Goal: Transaction & Acquisition: Purchase product/service

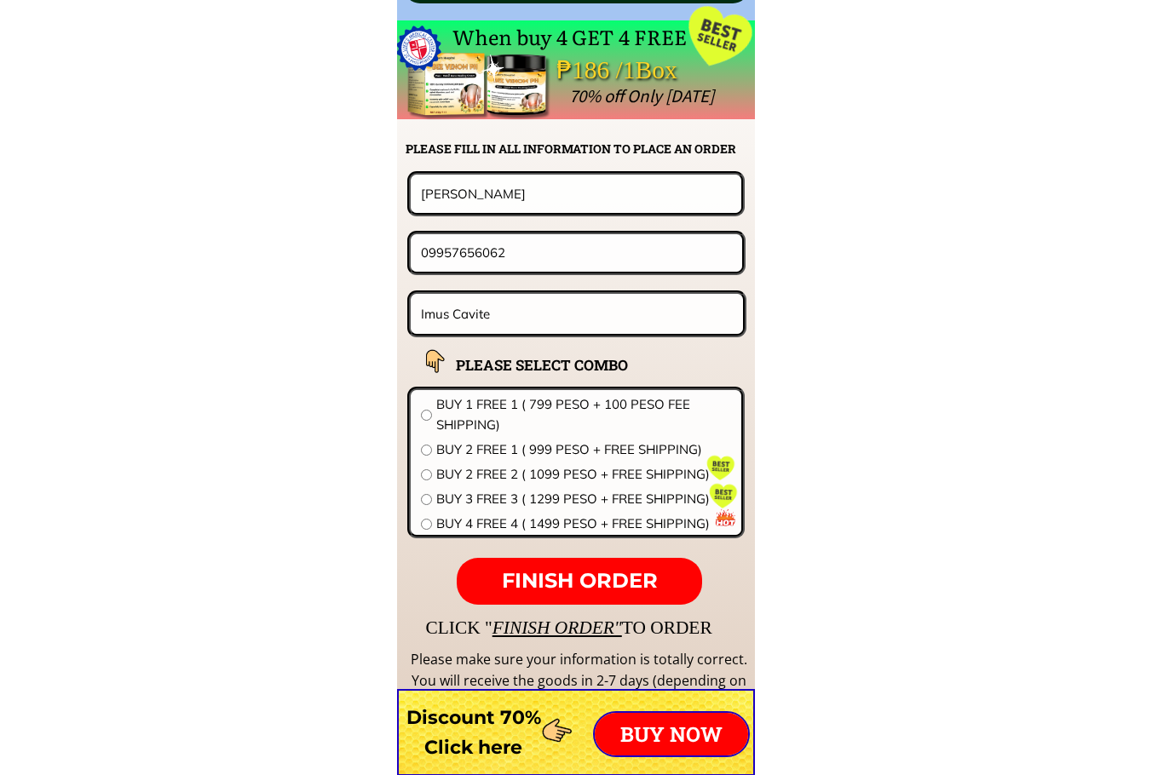
scroll to position [13365, 0]
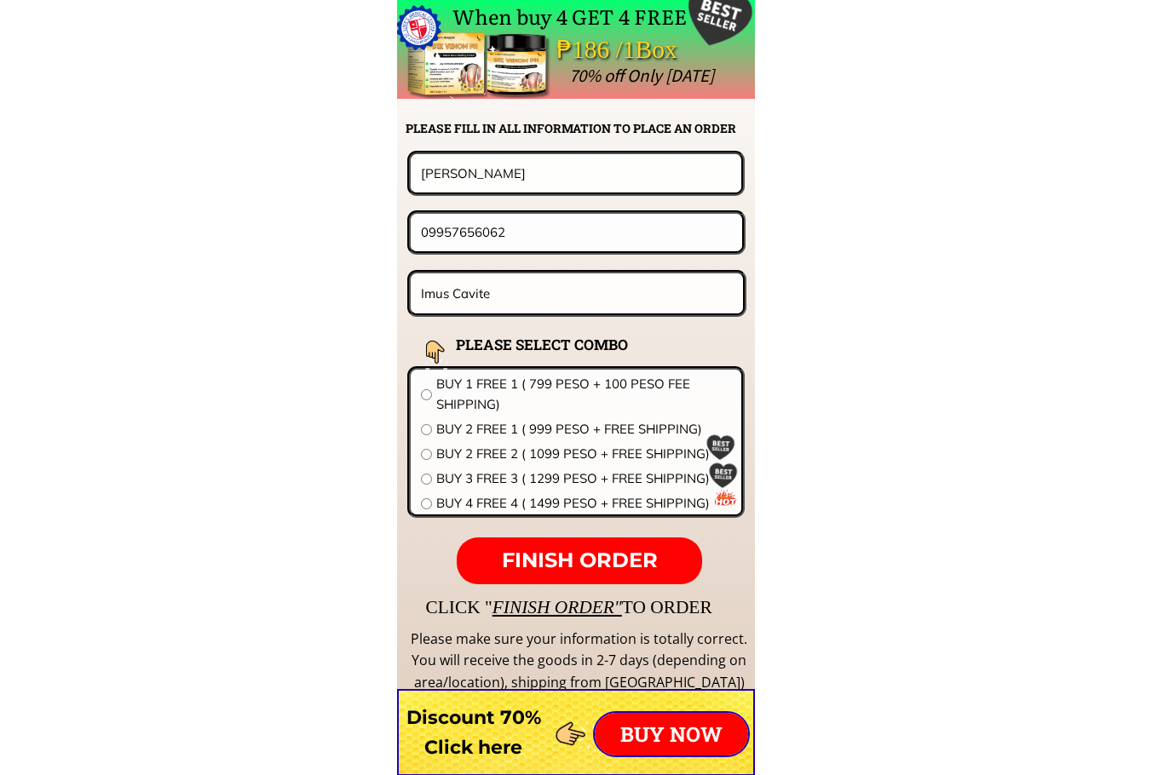
drag, startPoint x: 555, startPoint y: 181, endPoint x: 357, endPoint y: 181, distance: 197.6
paste input "[PERSON_NAME]"
type input "[PERSON_NAME]"
drag, startPoint x: 451, startPoint y: 240, endPoint x: 309, endPoint y: 240, distance: 142.2
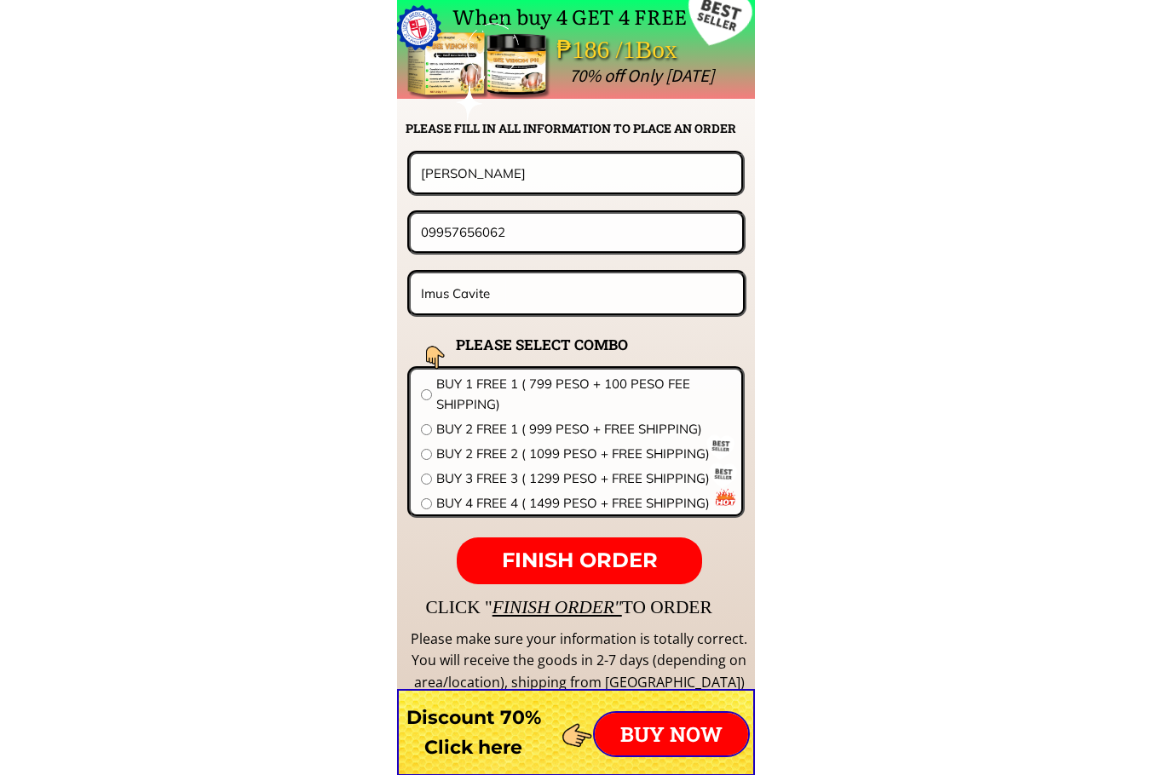
paste input "[PHONE_NUMBER]"
type input "09983819052"
click at [591, 303] on input "Imus Cavite" at bounding box center [577, 293] width 320 height 40
paste input "Brgy.[DEMOGRAPHIC_DATA],[GEOGRAPHIC_DATA][PERSON_NAME]"
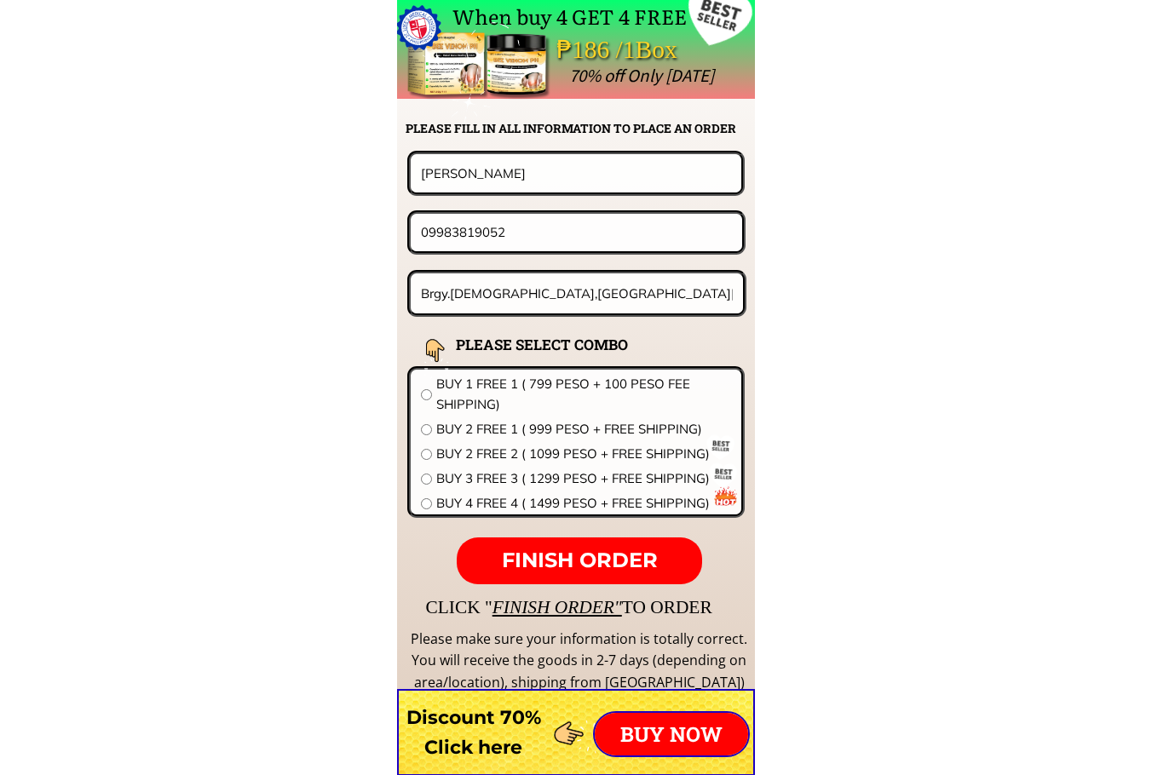
type input "Brgy.[DEMOGRAPHIC_DATA],[GEOGRAPHIC_DATA][PERSON_NAME]"
click at [509, 459] on span "BUY 2 FREE 2 ( 1099 PESO + FREE SHIPPING)" at bounding box center [583, 454] width 295 height 20
radio input "true"
click at [589, 542] on p "FINISH ORDER" at bounding box center [579, 561] width 245 height 48
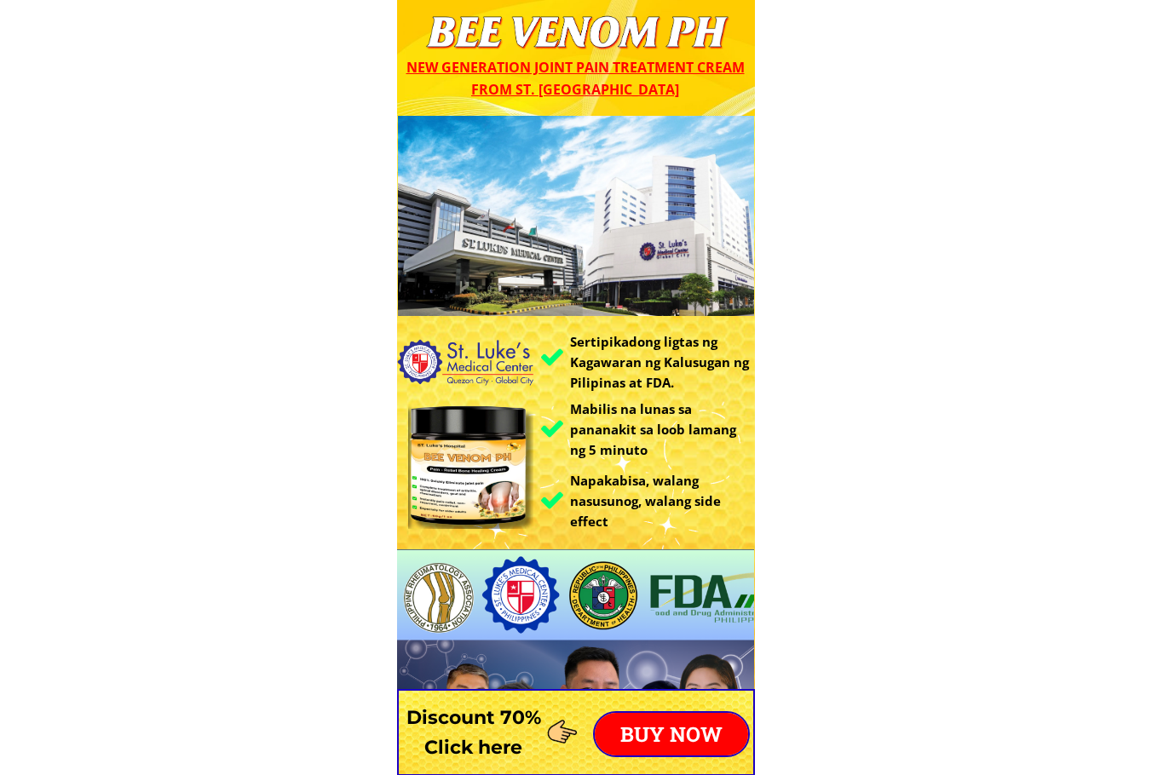
click at [705, 743] on p "BUY NOW" at bounding box center [671, 734] width 153 height 43
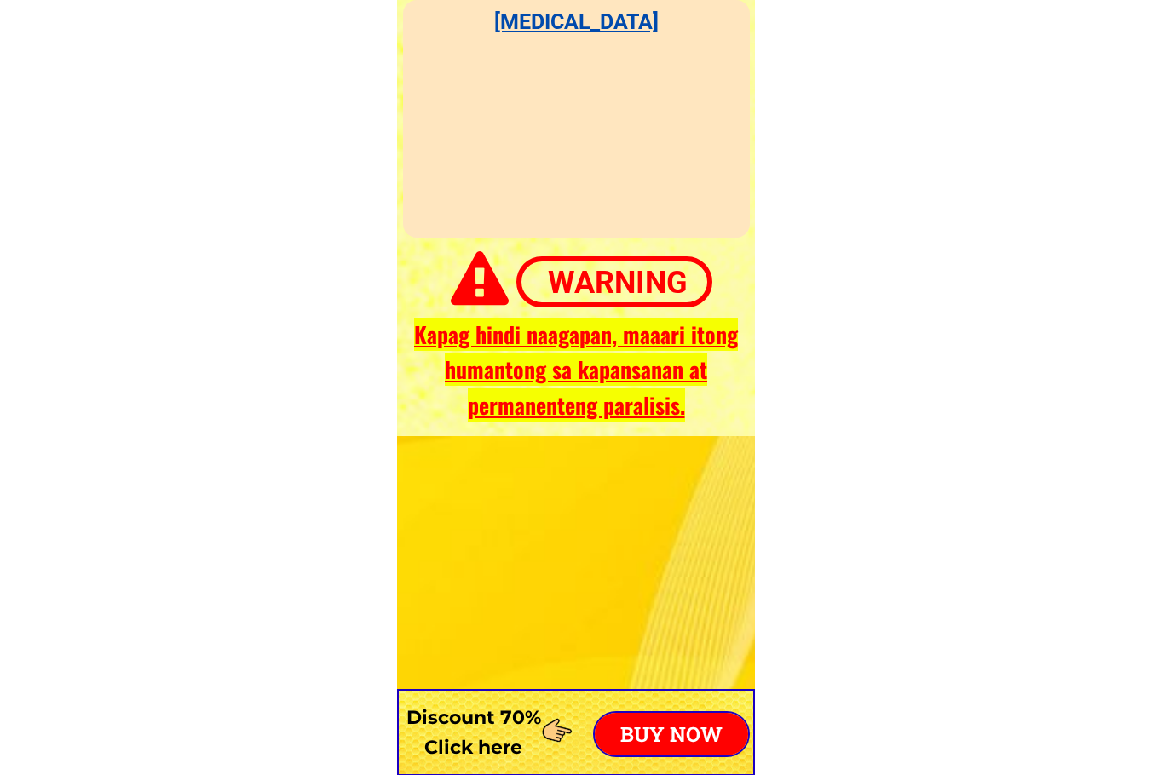
scroll to position [13365, 0]
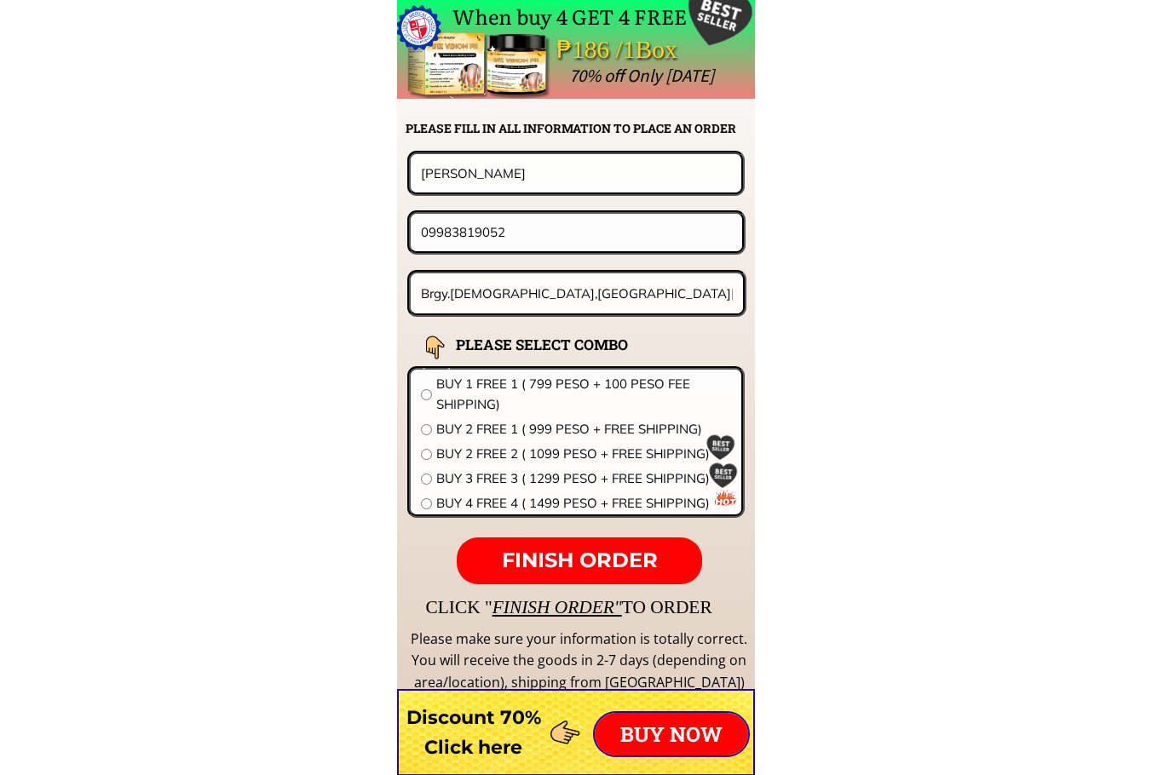
drag, startPoint x: 521, startPoint y: 178, endPoint x: 260, endPoint y: 180, distance: 261.5
paste input "Danny Bacani Obillo"
type input "Danny Bacani Obillo"
drag, startPoint x: 589, startPoint y: 227, endPoint x: 268, endPoint y: 227, distance: 321.1
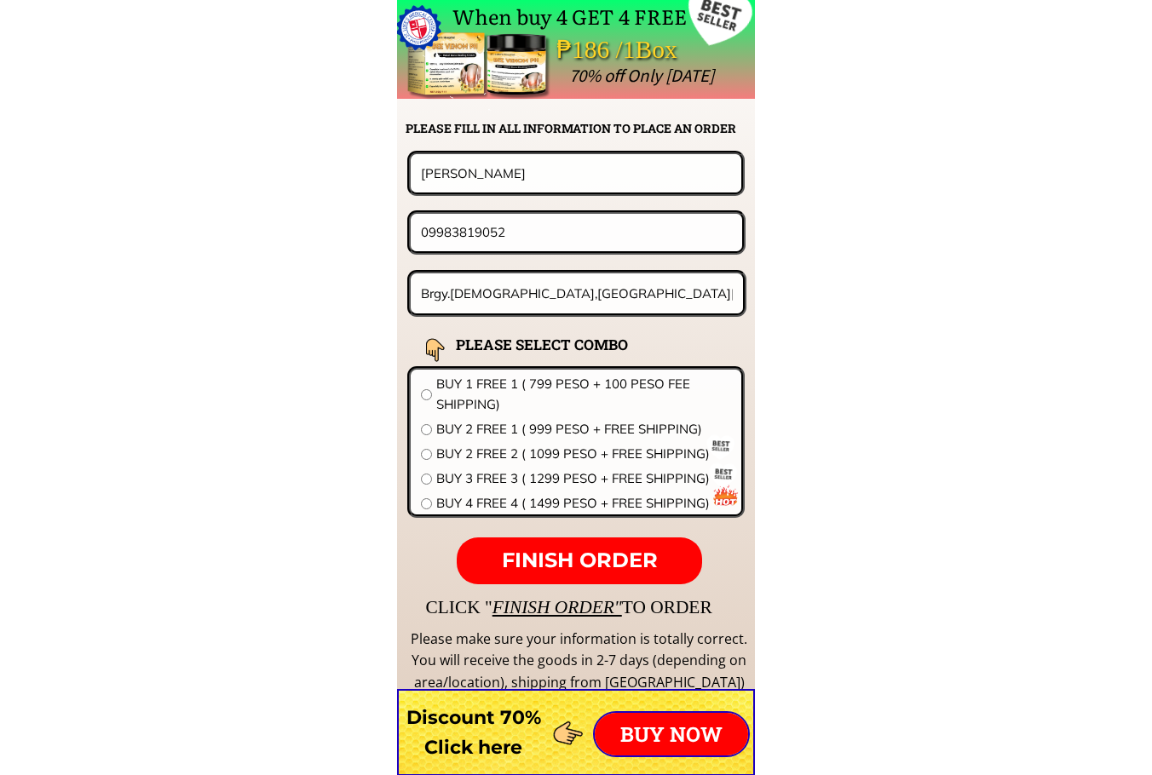
paste input "757759571"
type input "09757759571"
click at [594, 290] on input "Brgy.[DEMOGRAPHIC_DATA],[GEOGRAPHIC_DATA][PERSON_NAME]" at bounding box center [577, 293] width 320 height 40
paste input "Purok 6. Calliat Balaoan La Union"
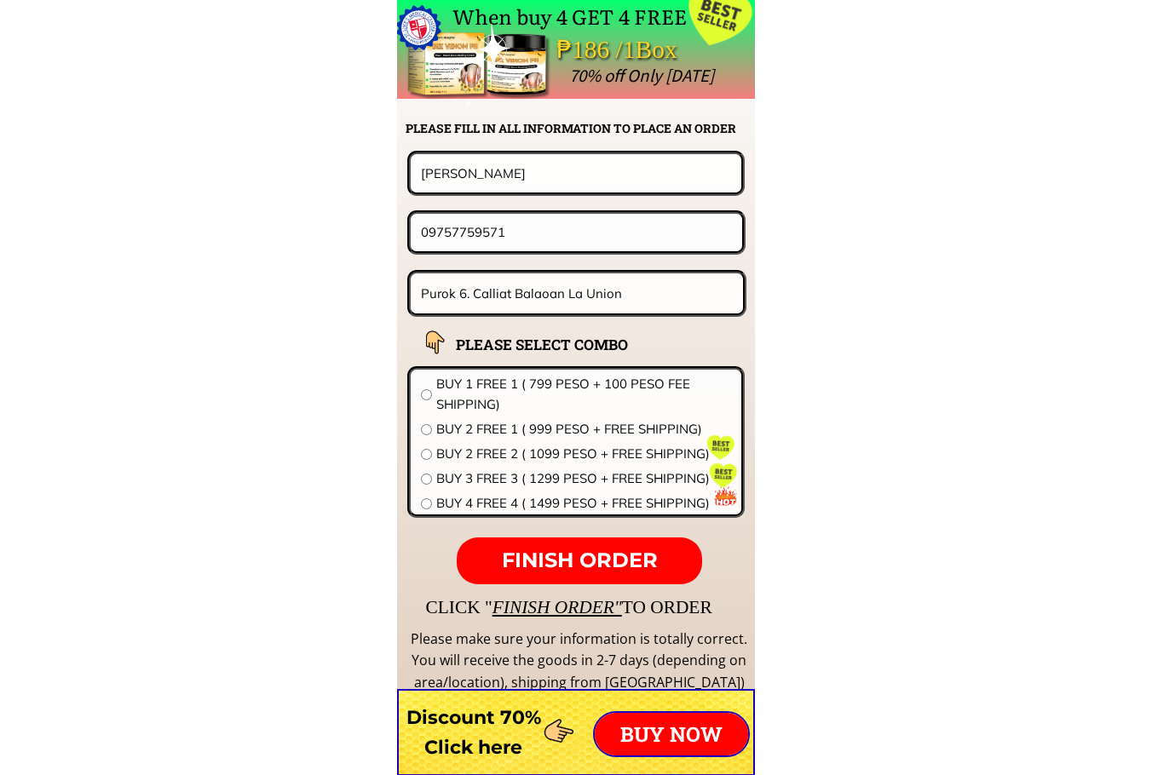
type input "Purok 6. Calliat Balaoan La Union"
click at [486, 450] on span "BUY 2 FREE 2 ( 1099 PESO + FREE SHIPPING)" at bounding box center [583, 454] width 295 height 20
radio input "true"
click at [601, 546] on p "FINISH ORDER" at bounding box center [579, 561] width 245 height 48
